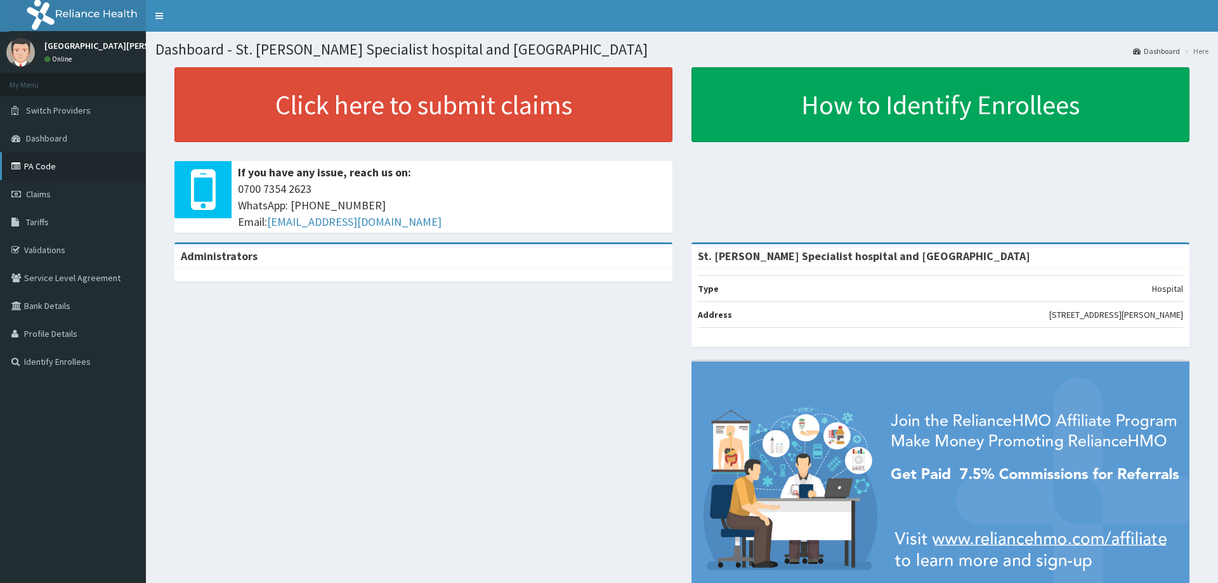
click at [41, 160] on link "PA Code" at bounding box center [73, 166] width 146 height 28
click at [29, 172] on link "PA Code" at bounding box center [73, 166] width 146 height 28
click at [68, 161] on link "PA Code" at bounding box center [73, 166] width 146 height 28
click at [62, 169] on link "PA Code" at bounding box center [73, 166] width 146 height 28
